Goal: Task Accomplishment & Management: Complete application form

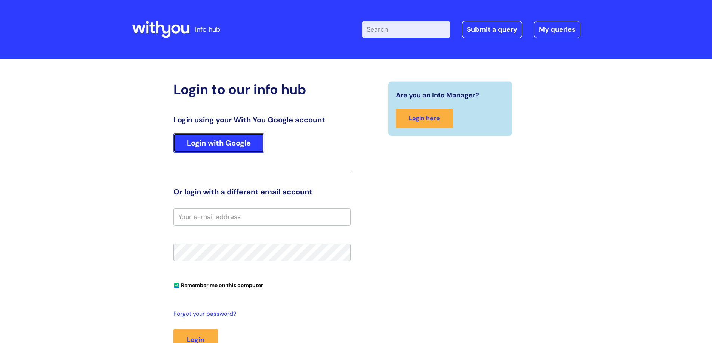
click at [233, 142] on link "Login with Google" at bounding box center [218, 142] width 91 height 19
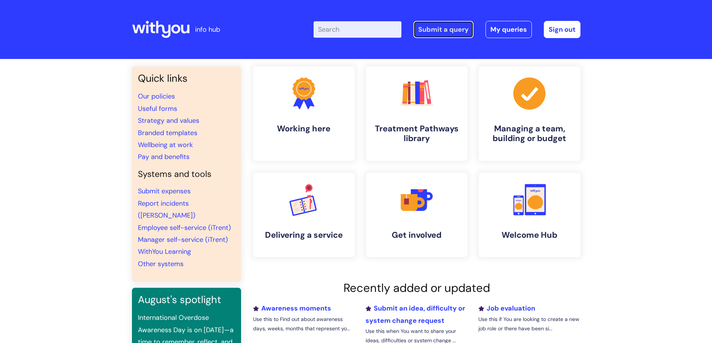
click at [444, 28] on link "Submit a query" at bounding box center [443, 29] width 60 height 17
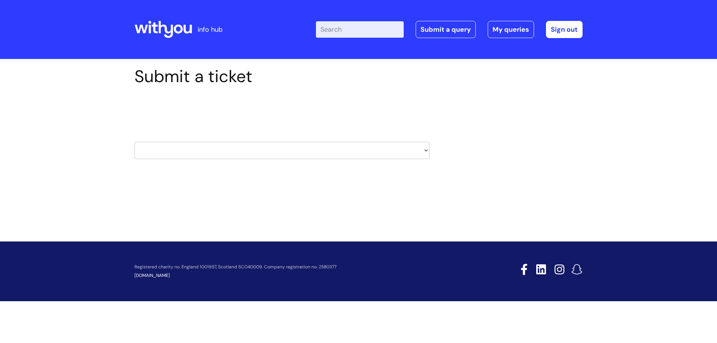
click at [424, 148] on select "HR / People IT and Support Clinical Drug Alerts Finance Accounts Data Support T…" at bounding box center [281, 150] width 295 height 17
select select "it_and_support"
click at [134, 142] on select "HR / People IT and Support Clinical Drug Alerts Finance Accounts Data Support T…" at bounding box center [281, 150] width 295 height 17
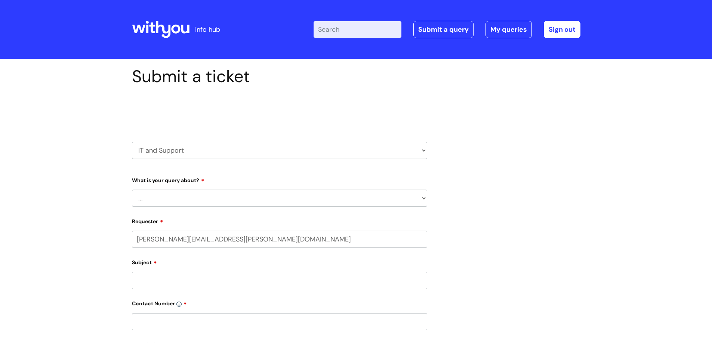
select select "80004286572"
click at [205, 196] on select "... Mobile Phone Reset & MFA Accounts, Starters and Leavers IT Hardware issue I…" at bounding box center [279, 198] width 295 height 17
select select "Something Else"
click at [132, 190] on select "... Mobile Phone Reset & MFA Accounts, Starters and Leavers IT Hardware issue I…" at bounding box center [279, 198] width 295 height 17
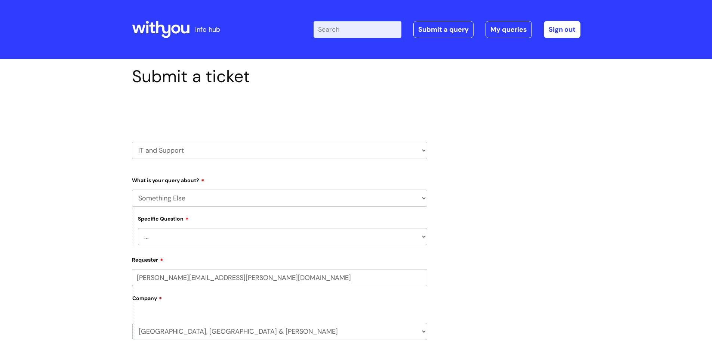
click at [195, 239] on select "... My problem is not listed" at bounding box center [282, 236] width 289 height 17
select select "My problem is not listed"
click at [138, 228] on select "... My problem is not listed" at bounding box center [282, 236] width 289 height 17
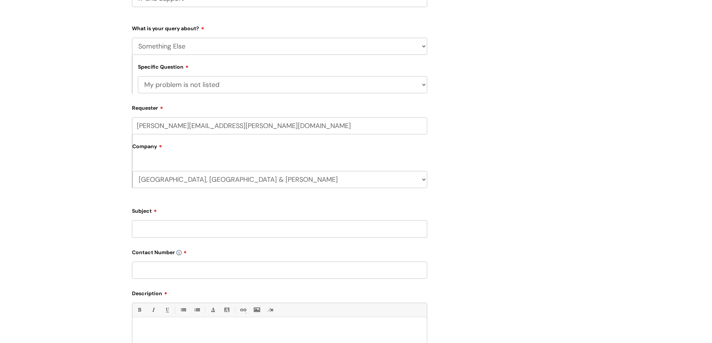
scroll to position [157, 0]
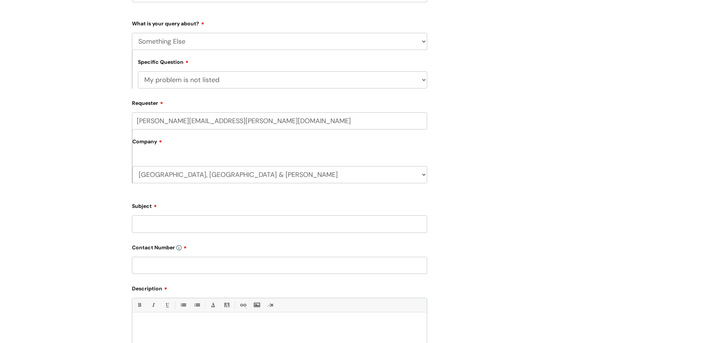
click at [164, 223] on input "Subject" at bounding box center [279, 224] width 295 height 17
type input "add to google group request"
click at [164, 260] on input "text" at bounding box center [279, 265] width 295 height 17
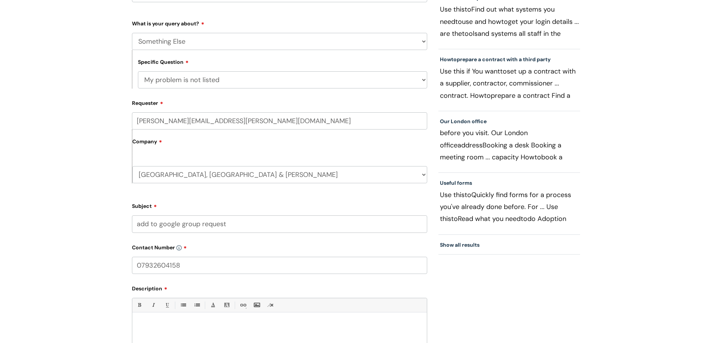
type input "07932604158"
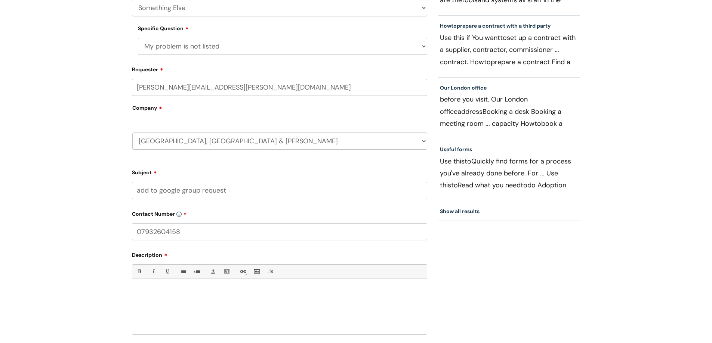
scroll to position [191, 0]
click at [194, 290] on p at bounding box center [279, 291] width 283 height 7
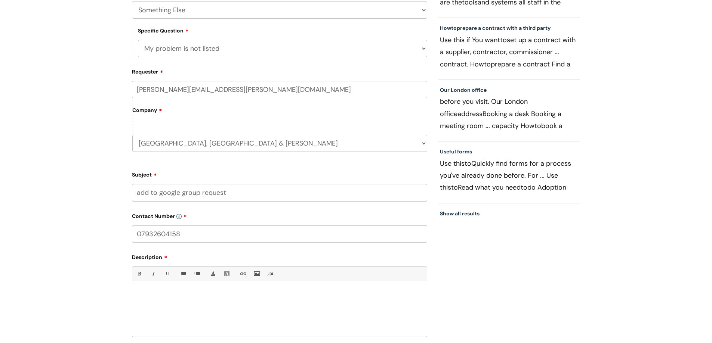
scroll to position [228, 0]
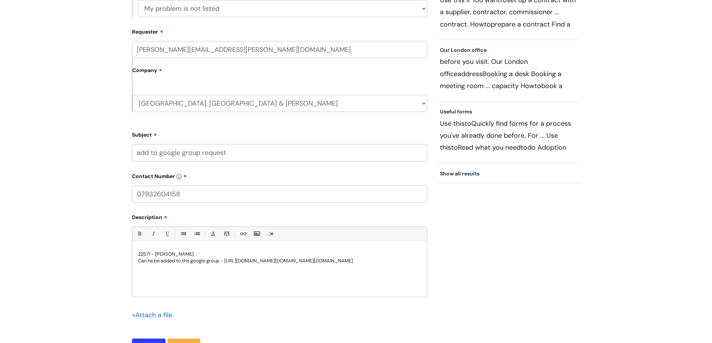
click at [188, 261] on p "Can he be added to the google group - https://groups.google.com/a/wearewithyou.…" at bounding box center [279, 261] width 283 height 7
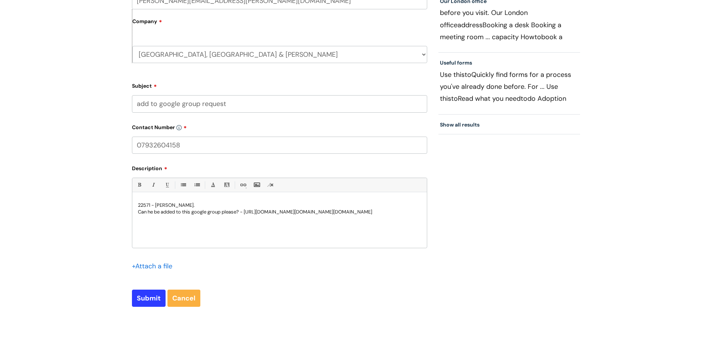
scroll to position [340, 0]
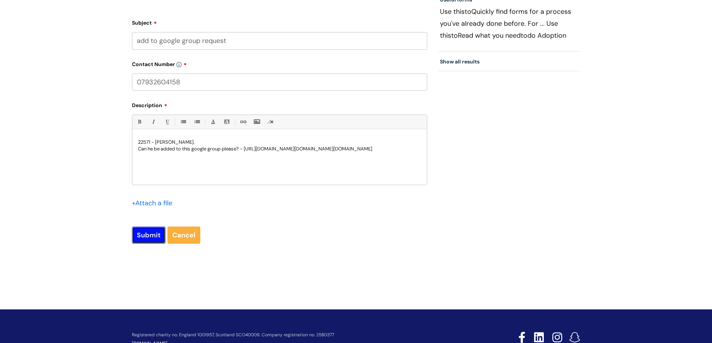
click at [149, 235] on input "Submit" at bounding box center [149, 235] width 34 height 17
type input "Please Wait..."
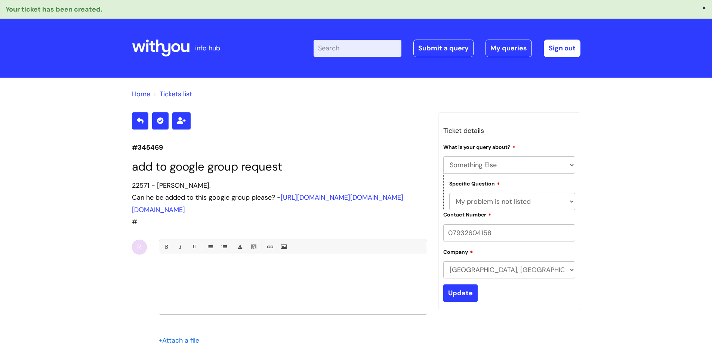
select select "Something Else"
select select "My problem is not listed"
click at [153, 50] on icon at bounding box center [161, 48] width 58 height 18
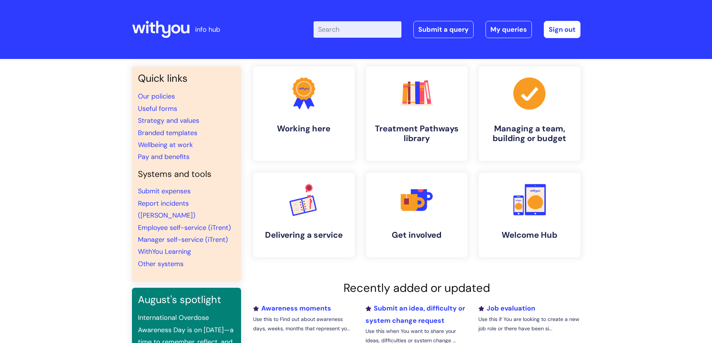
click at [369, 32] on input "Enter your search term here..." at bounding box center [357, 29] width 88 height 16
type input "useful"
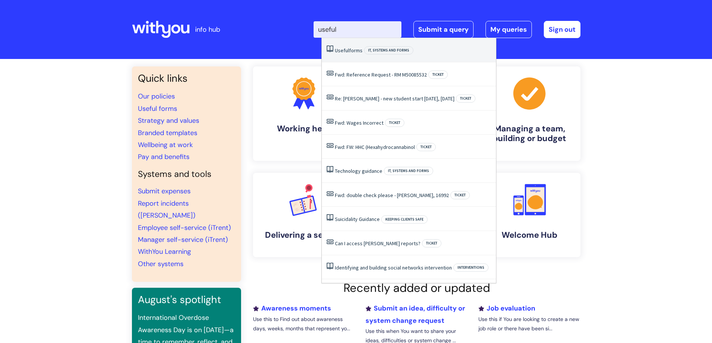
click at [335, 54] on li "Useful forms IT, systems and forms" at bounding box center [409, 50] width 174 height 24
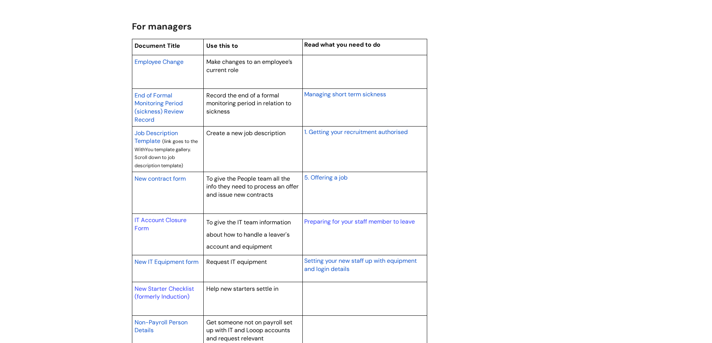
scroll to position [598, 0]
click at [167, 177] on span "New contract form" at bounding box center [159, 178] width 51 height 8
